Goal: Transaction & Acquisition: Purchase product/service

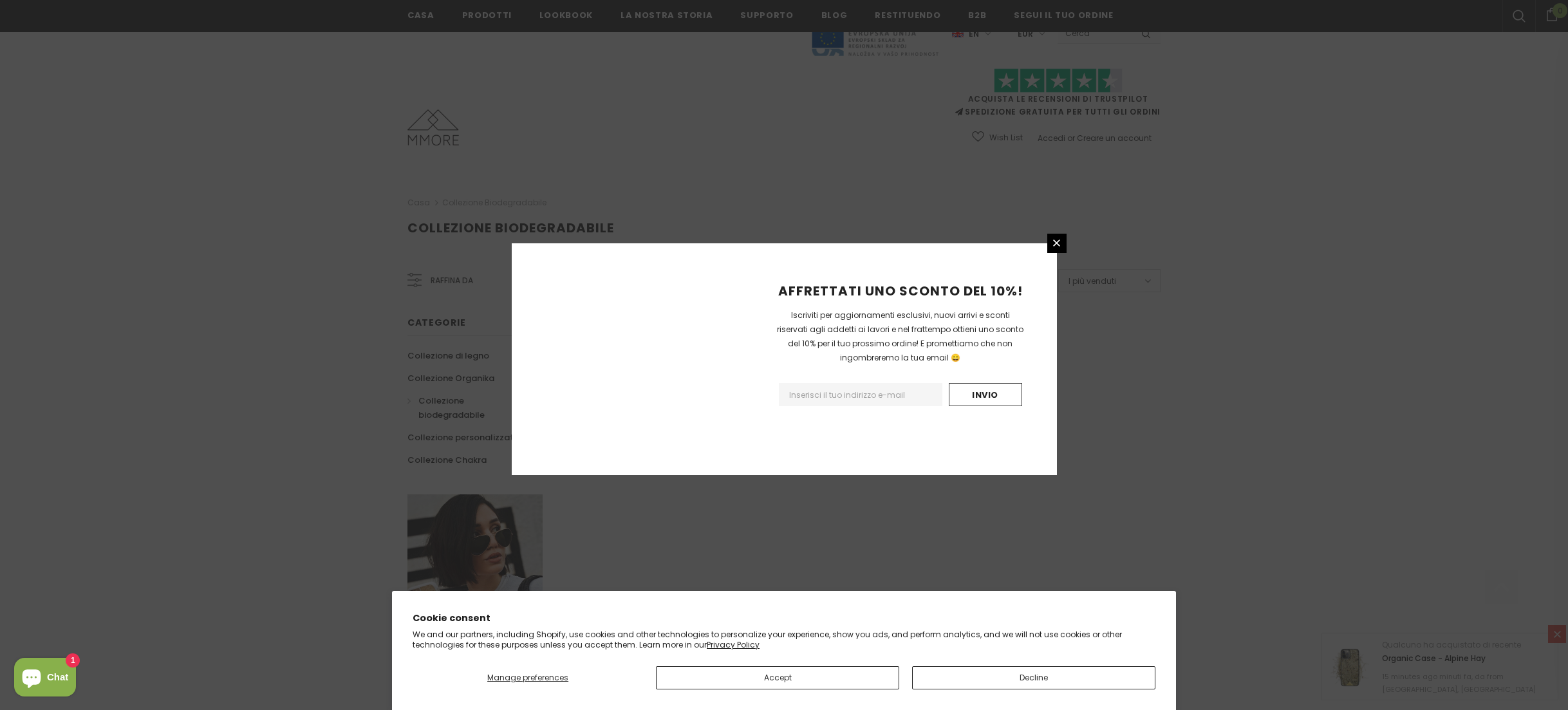
scroll to position [607, 0]
